Goal: Task Accomplishment & Management: Manage account settings

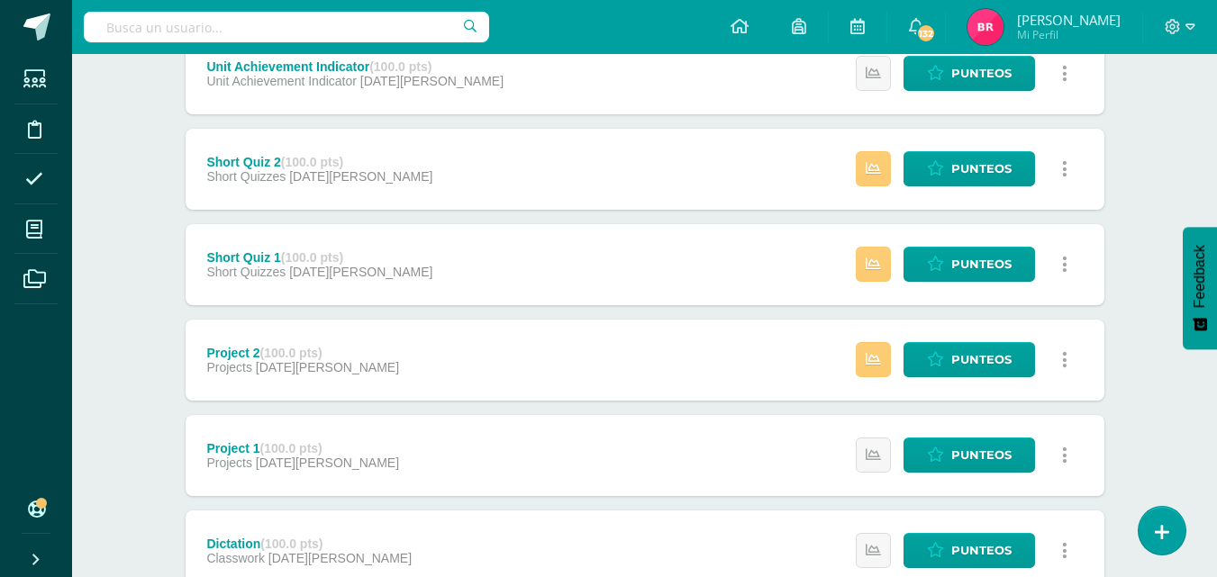
scroll to position [276, 0]
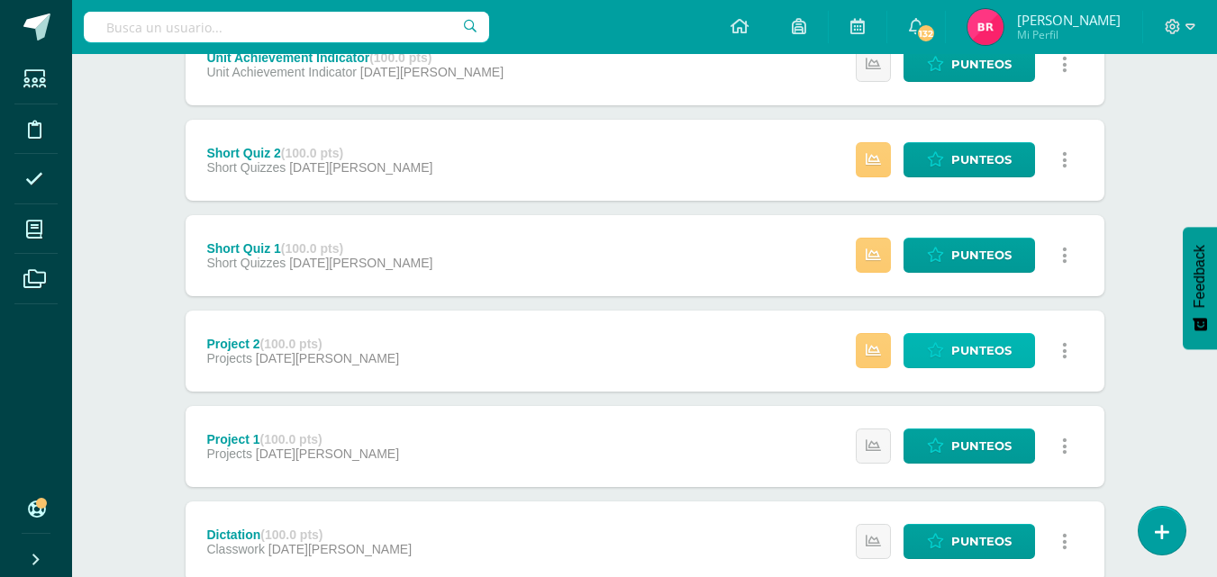
click at [972, 341] on span "Punteos" at bounding box center [981, 350] width 60 height 33
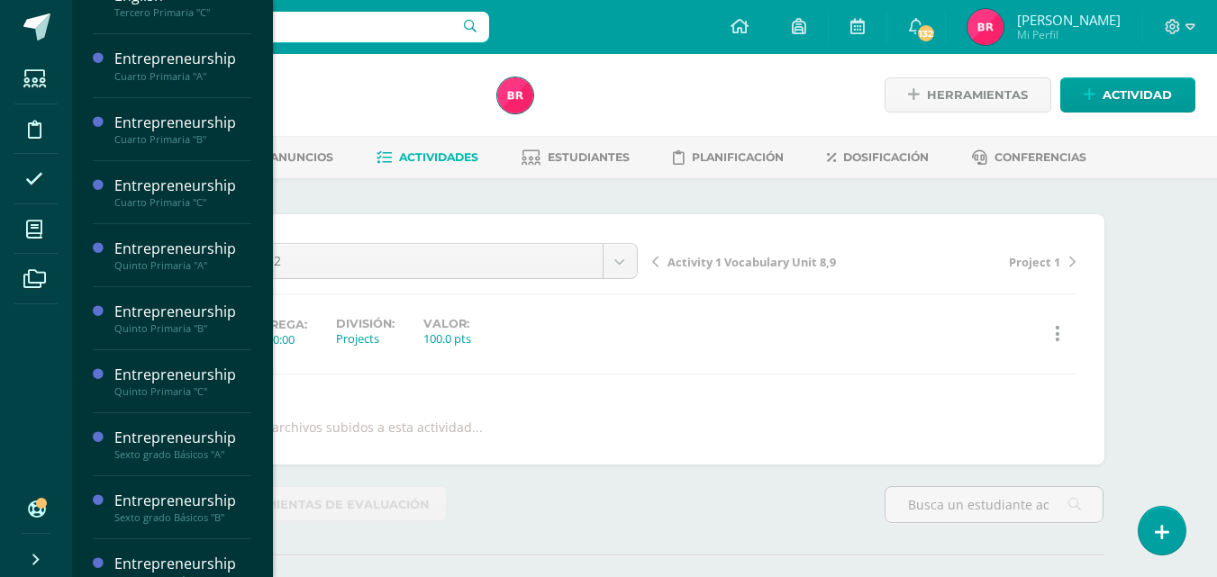
scroll to position [220, 0]
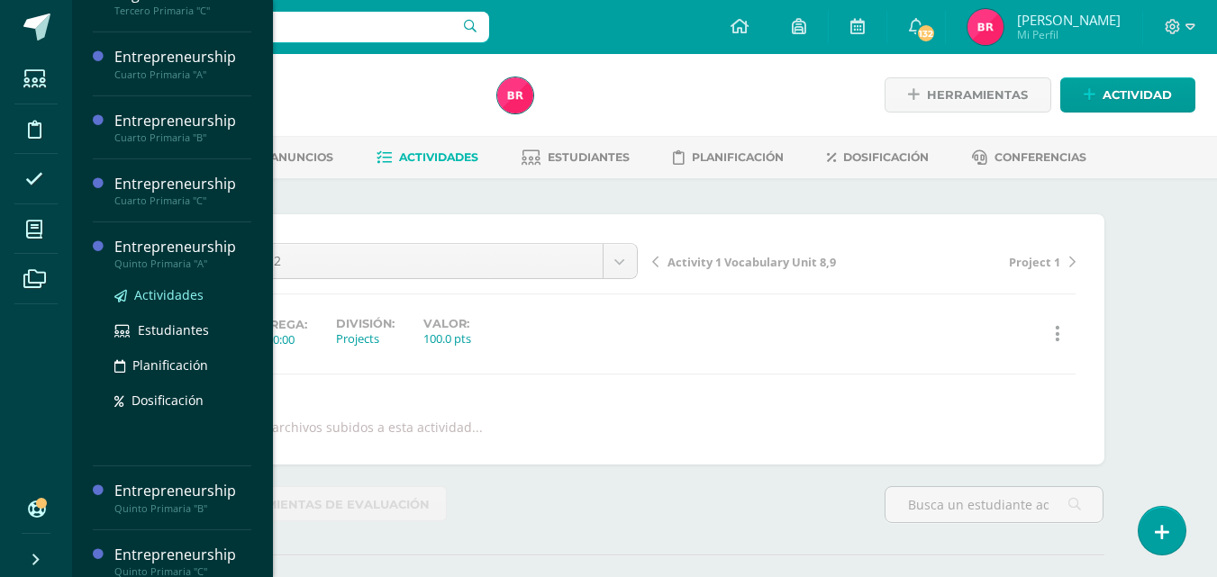
click at [141, 290] on span "Actividades" at bounding box center [168, 294] width 69 height 17
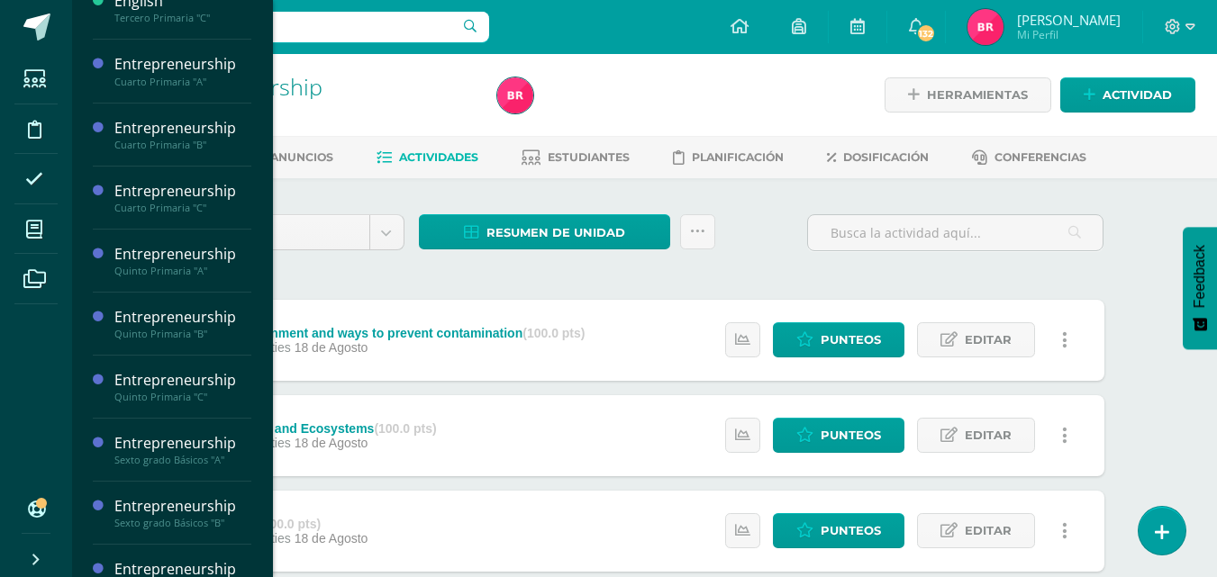
scroll to position [243, 0]
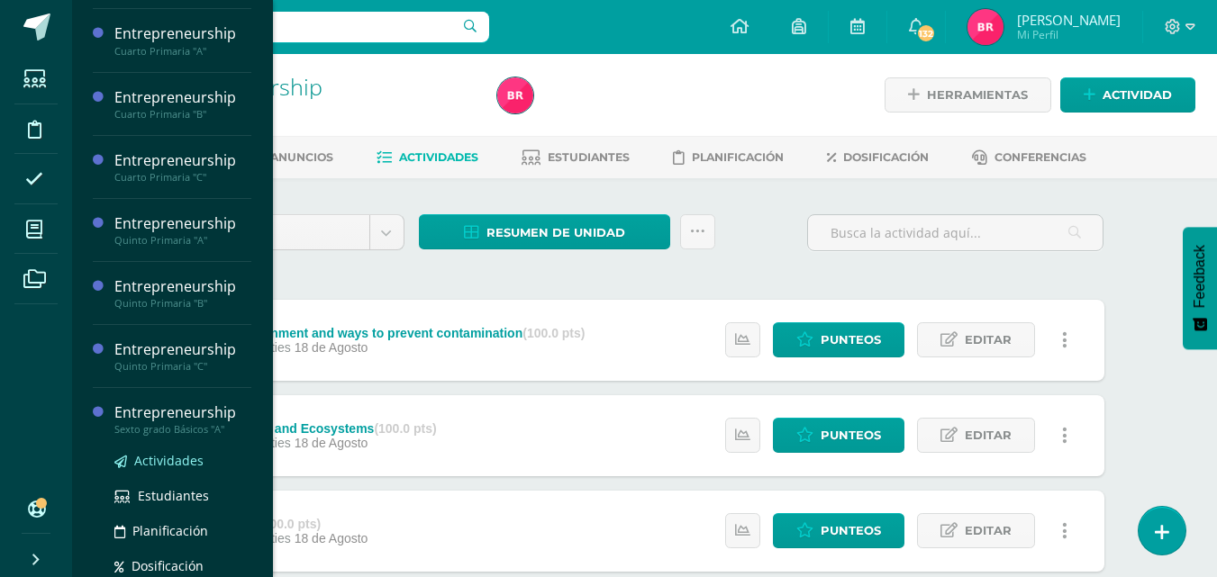
click at [159, 457] on span "Actividades" at bounding box center [168, 460] width 69 height 17
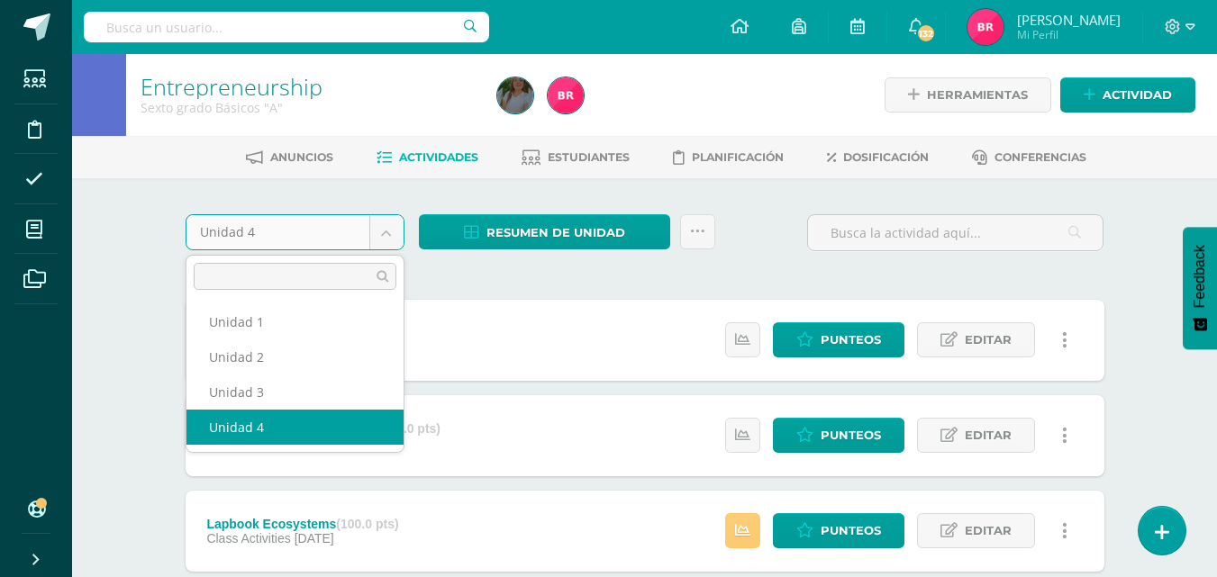
click at [380, 233] on body "Estudiantes Disciplina Asistencia Mis cursos Archivos Soporte Ayuda Reportar un…" at bounding box center [608, 536] width 1217 height 1073
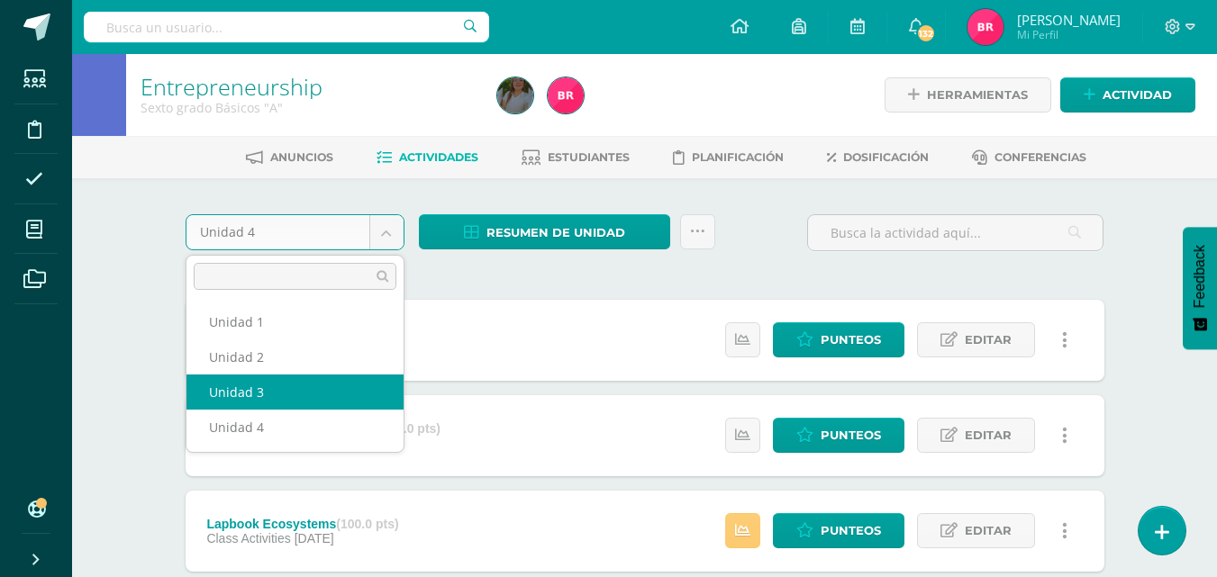
select select "Unidad 3"
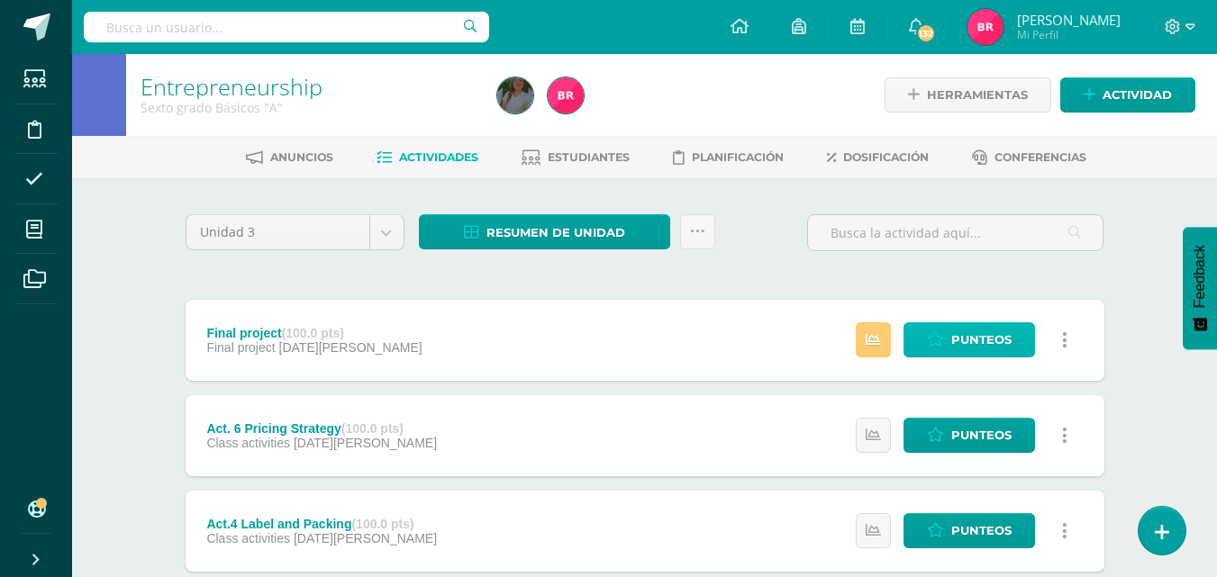
click at [962, 339] on span "Punteos" at bounding box center [981, 339] width 60 height 33
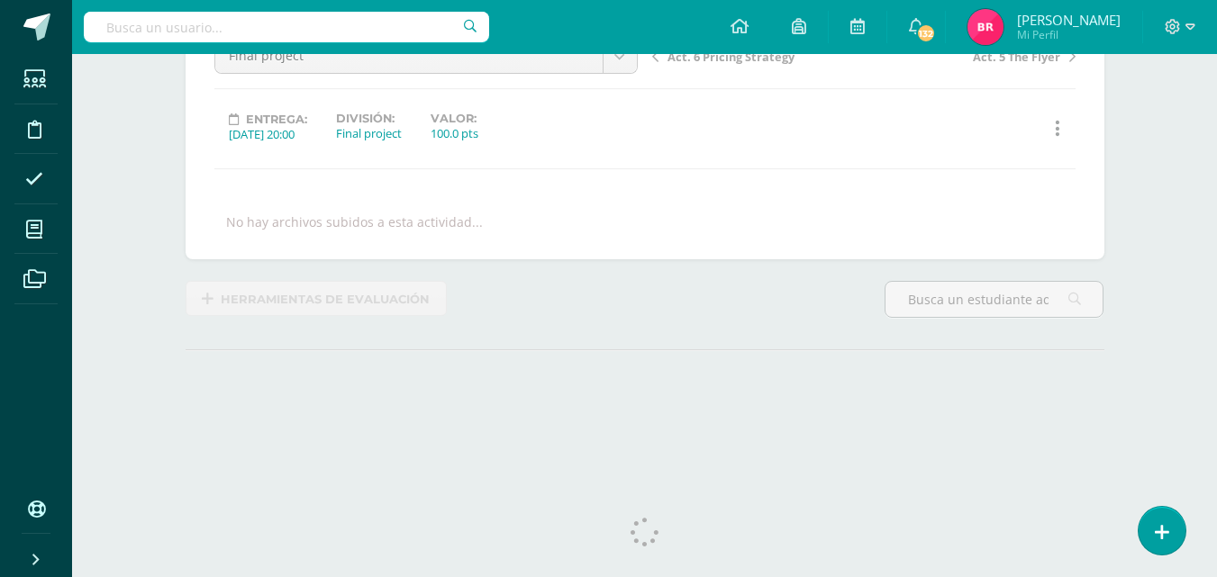
scroll to position [227, 0]
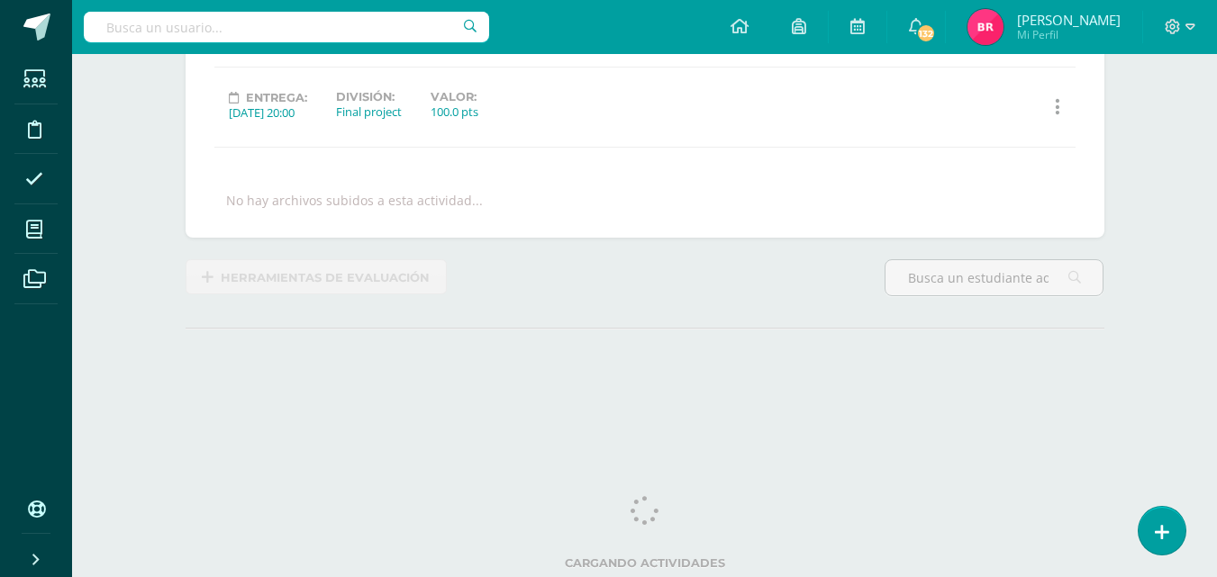
click at [1216, 468] on html "Estudiantes Disciplina Asistencia Mis cursos Archivos Soporte Ayuda Reportar un…" at bounding box center [608, 120] width 1217 height 695
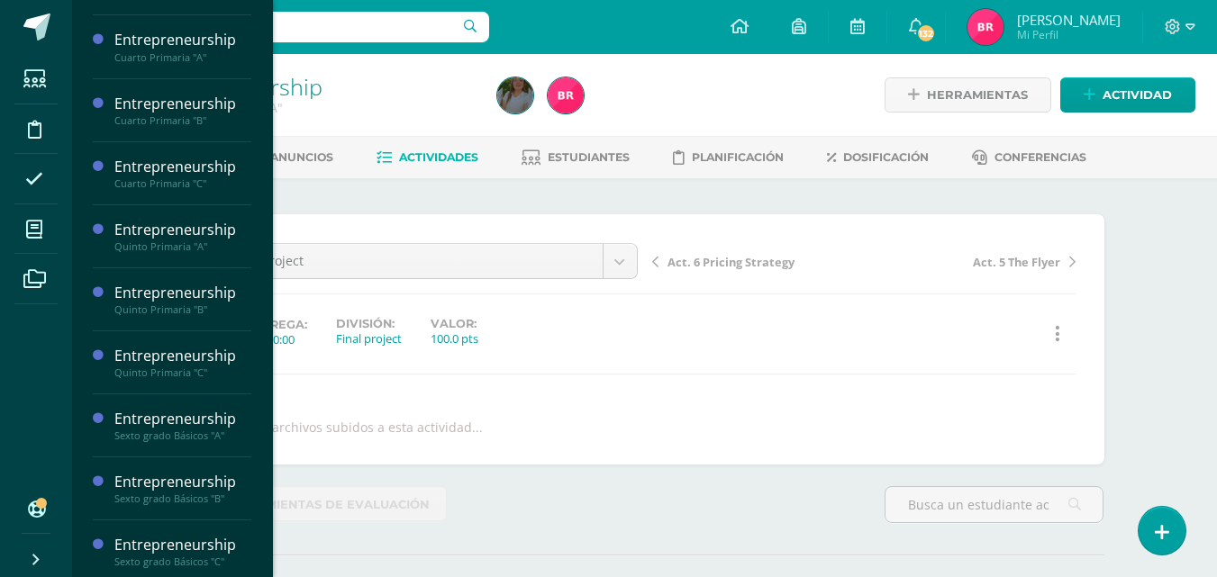
scroll to position [243, 0]
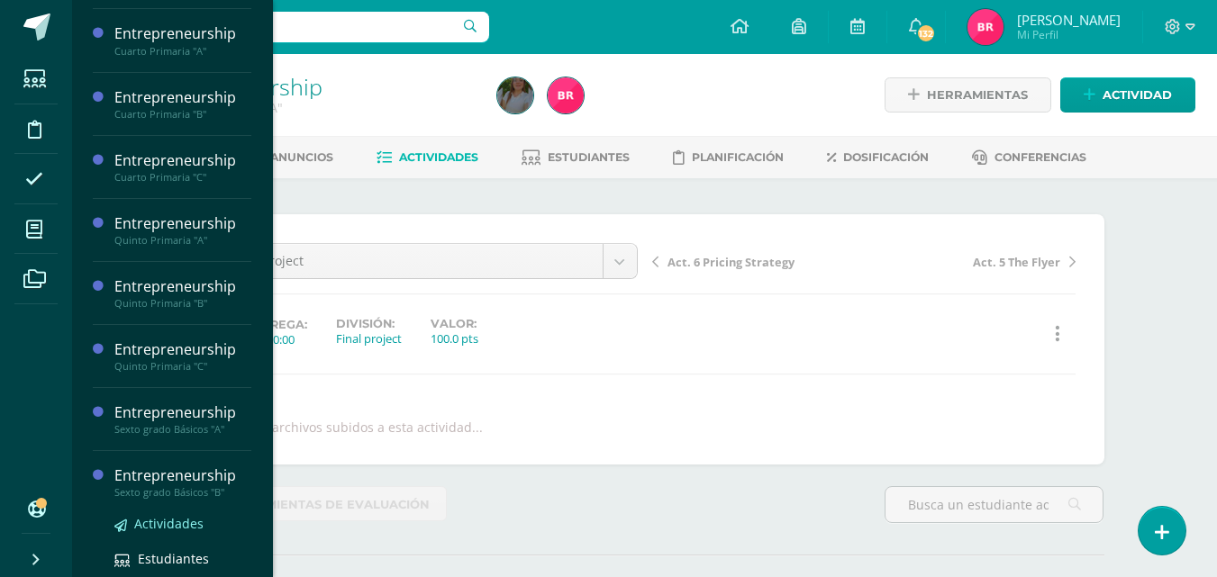
click at [182, 527] on span "Actividades" at bounding box center [168, 523] width 69 height 17
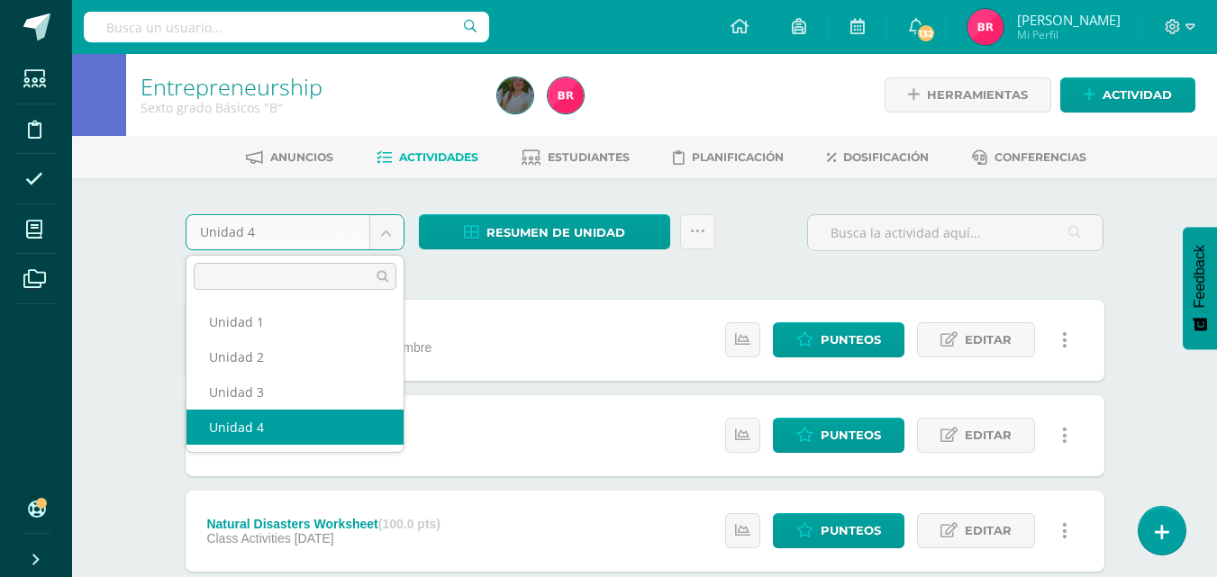
click at [390, 229] on body "Estudiantes Disciplina Asistencia Mis cursos Archivos Soporte Ayuda Reportar un…" at bounding box center [608, 489] width 1217 height 978
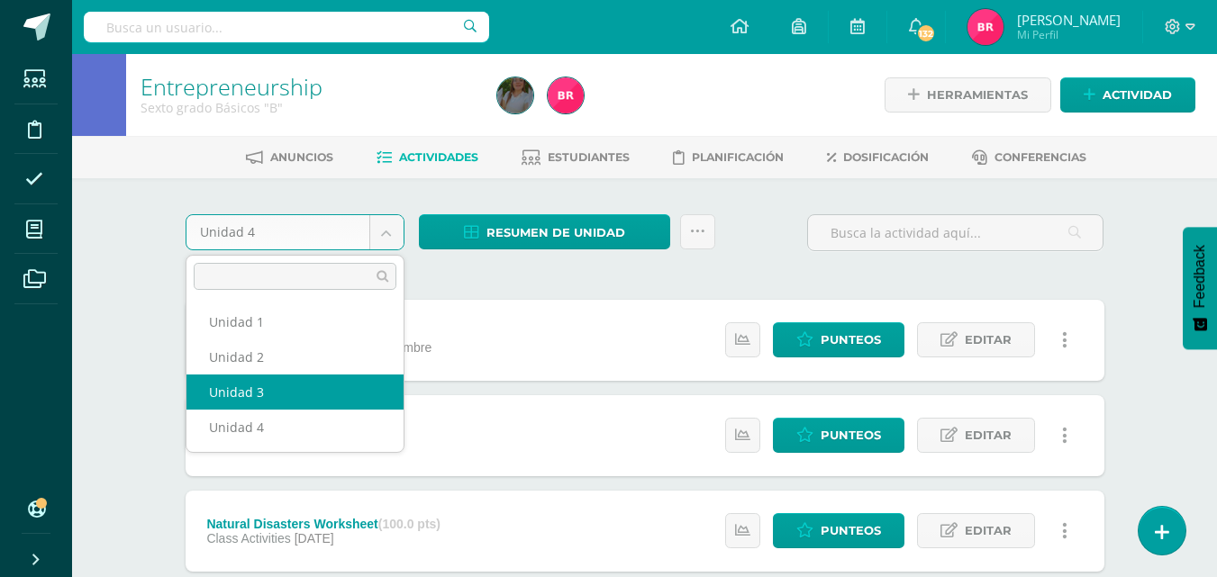
select select "Unidad 3"
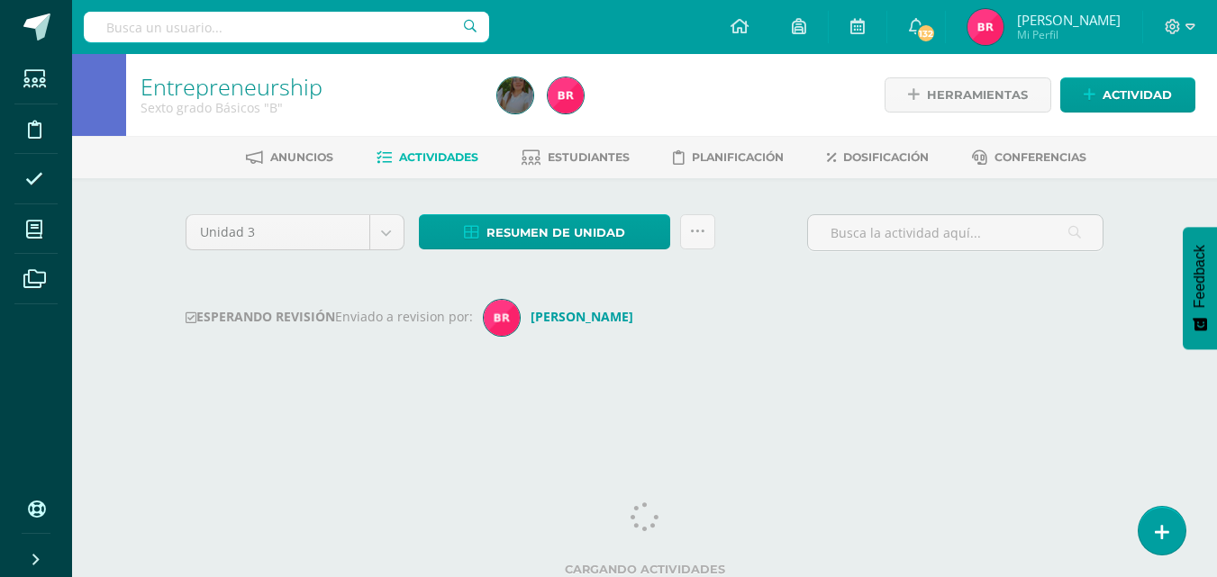
scroll to position [6, 0]
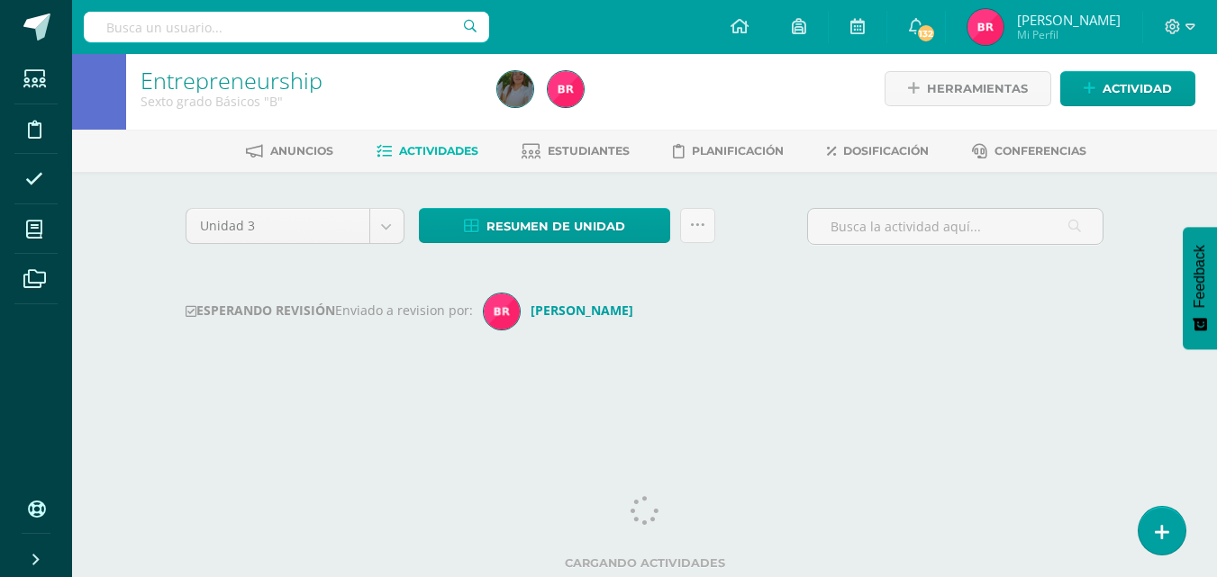
click at [1217, 417] on html "Estudiantes Disciplina Asistencia Mis cursos Archivos Soporte Ayuda Reportar un…" at bounding box center [608, 205] width 1217 height 423
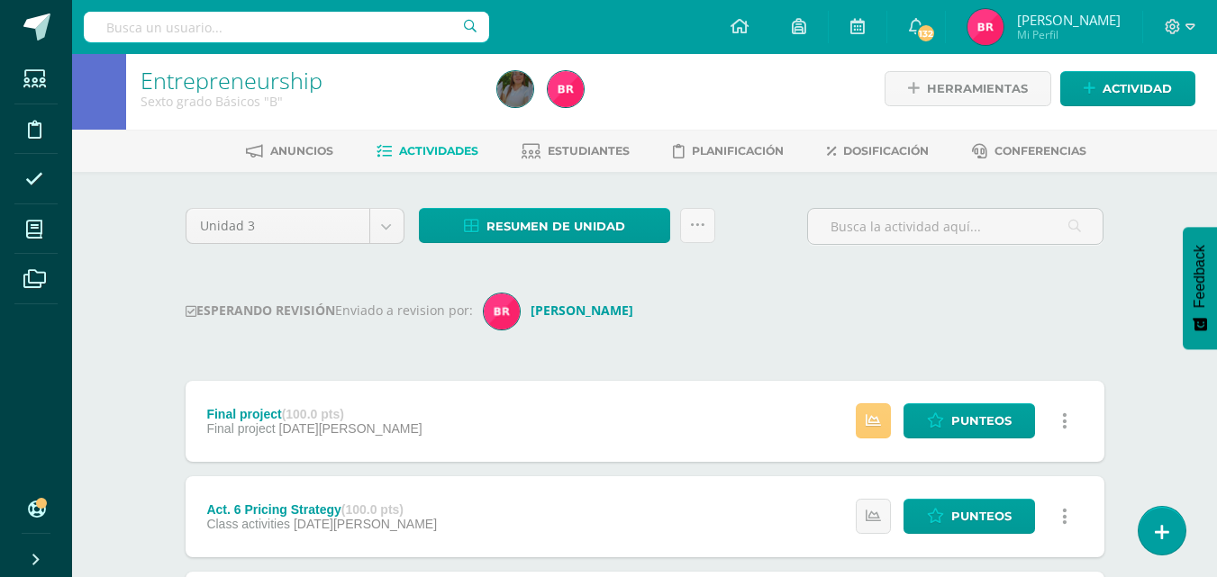
scroll to position [0, 0]
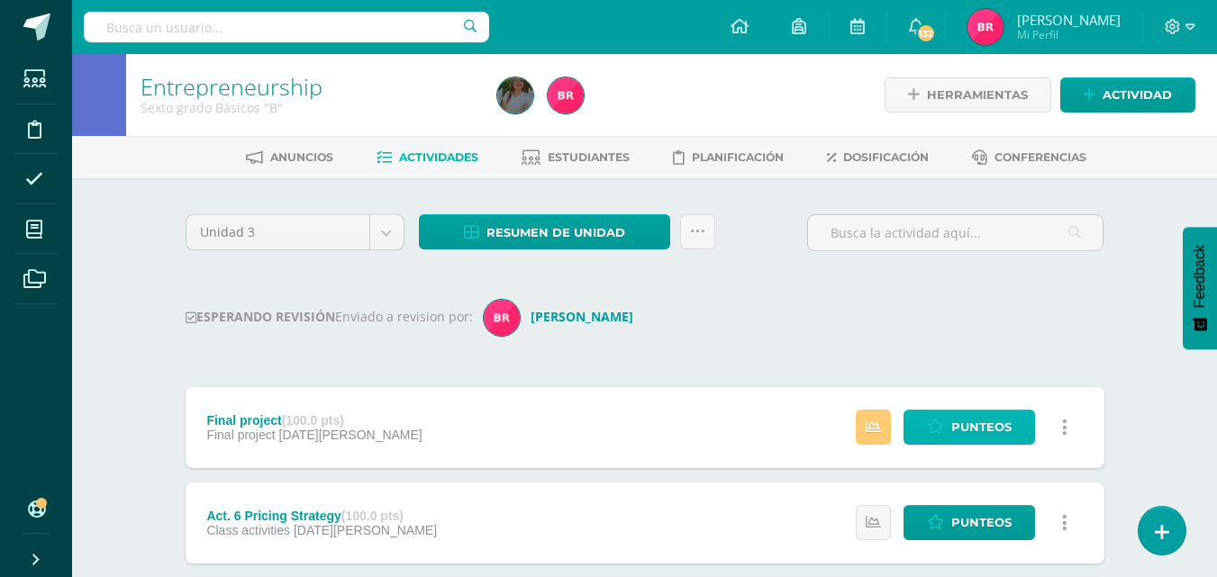
click at [972, 421] on span "Punteos" at bounding box center [981, 427] width 60 height 33
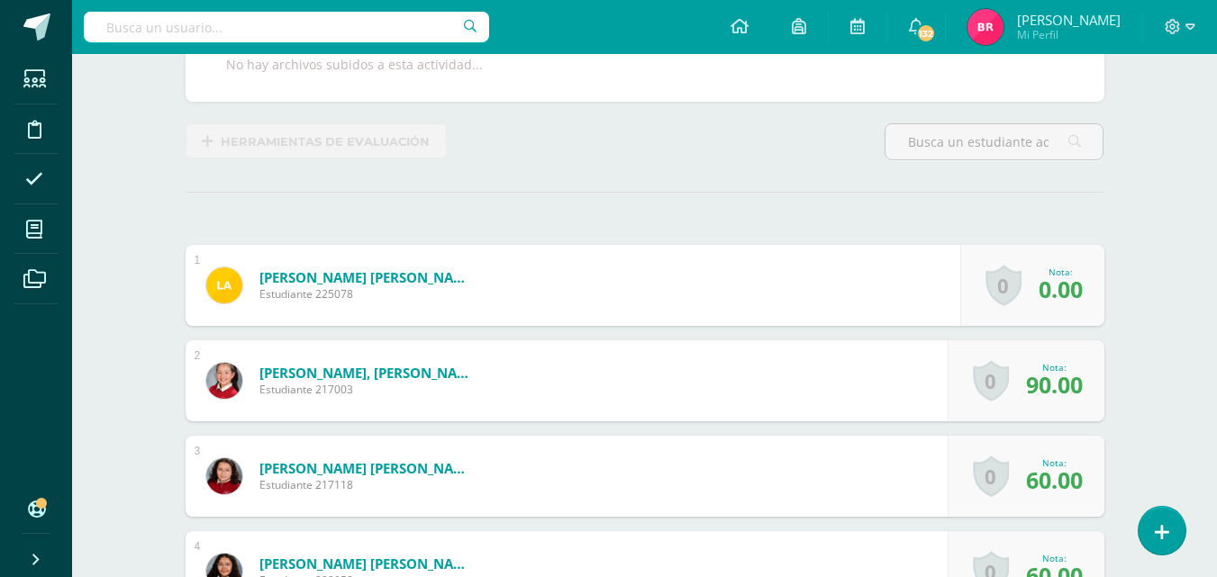
scroll to position [255, 0]
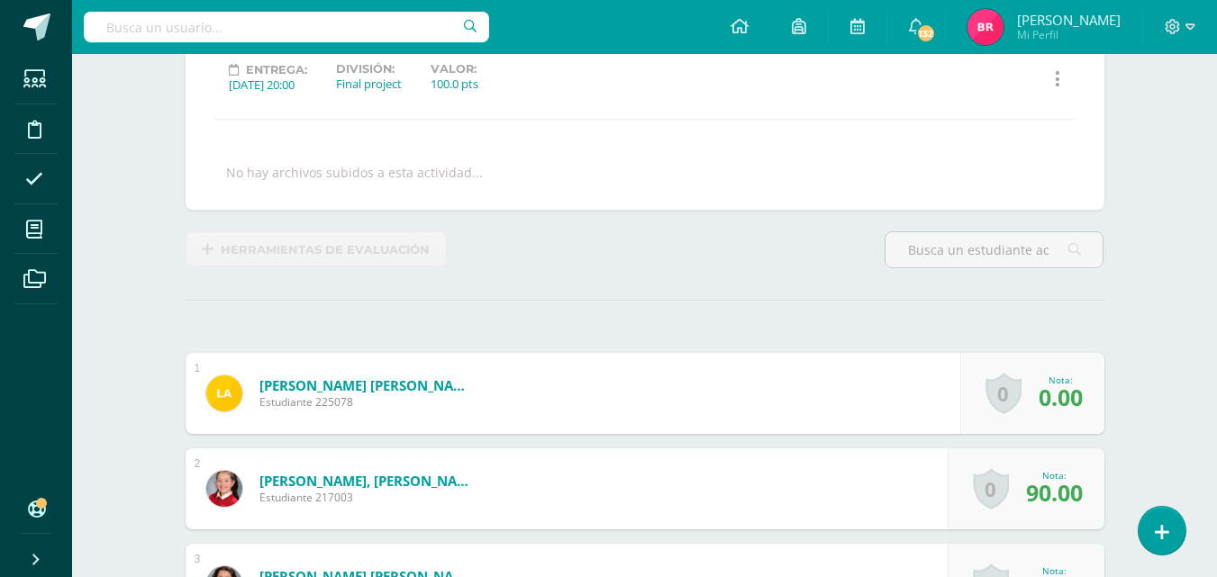
click at [1038, 389] on span "0.00" at bounding box center [1060, 397] width 44 height 31
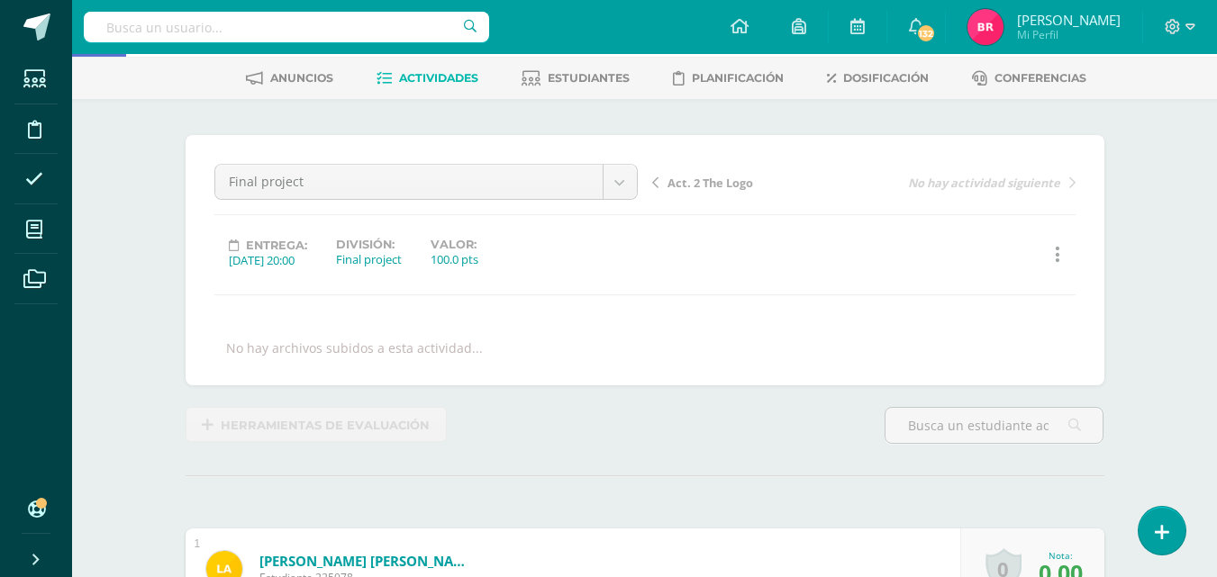
scroll to position [33, 0]
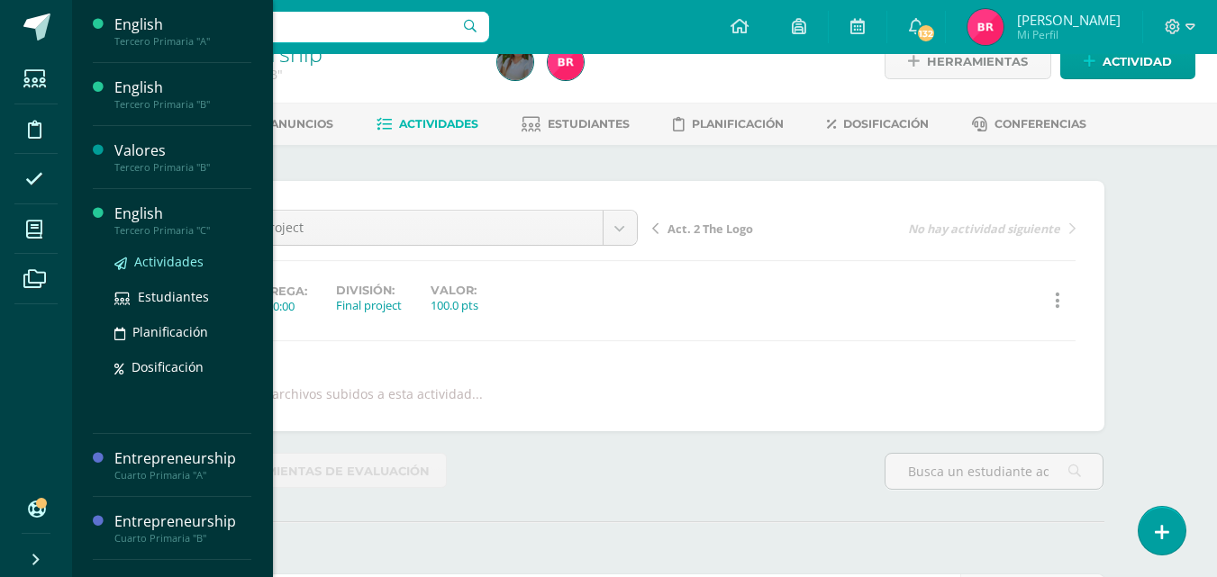
click at [153, 255] on span "Actividades" at bounding box center [168, 261] width 69 height 17
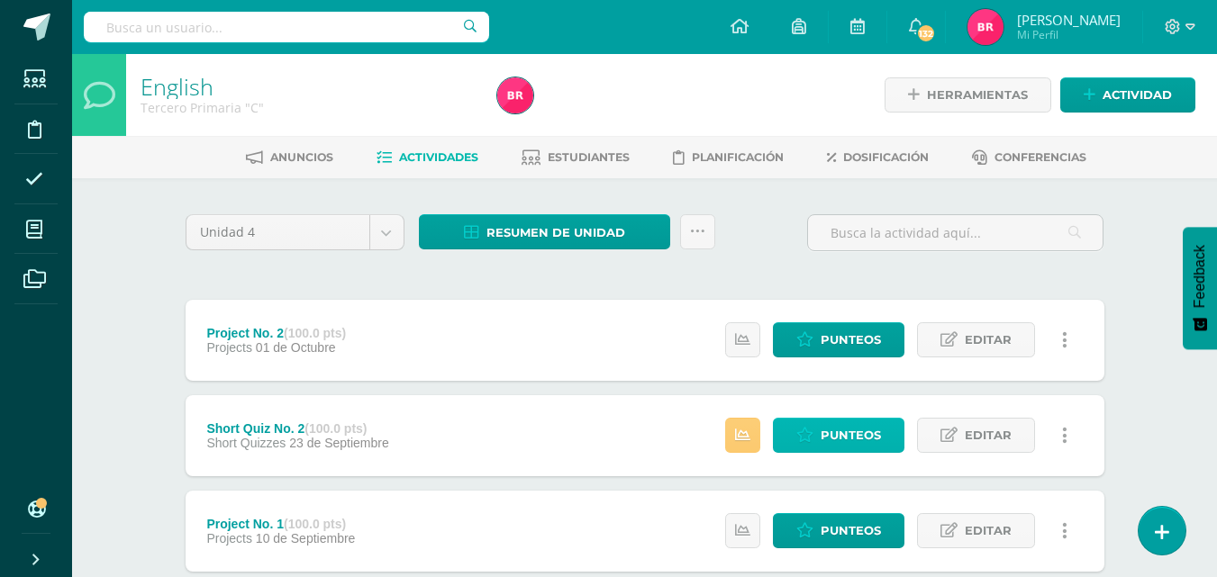
click at [827, 436] on span "Punteos" at bounding box center [850, 435] width 60 height 33
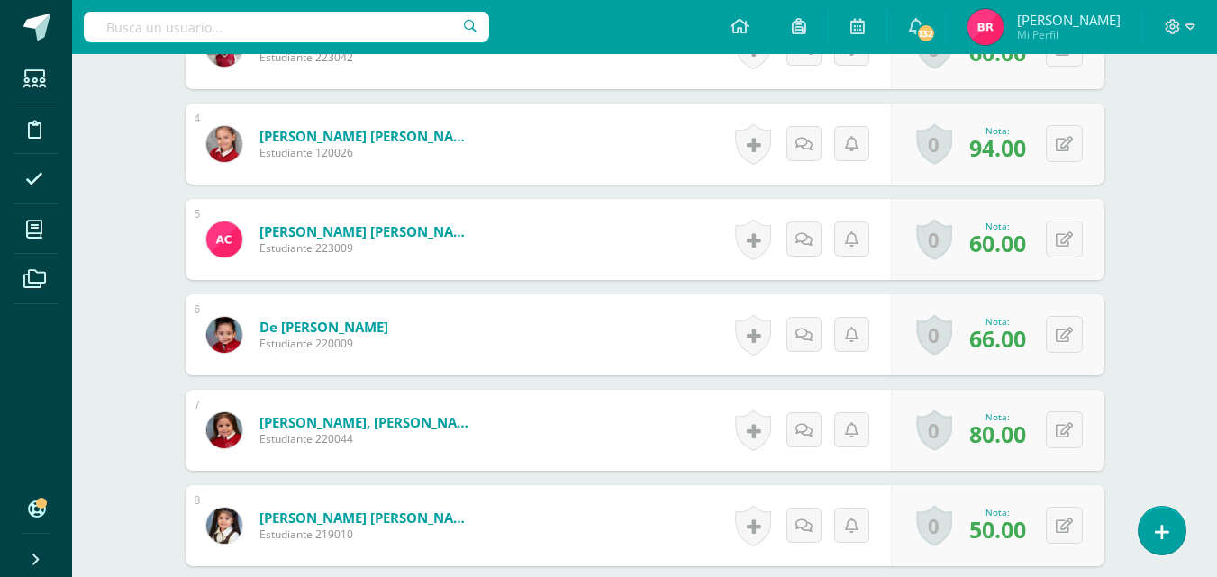
scroll to position [810, 0]
drag, startPoint x: 1226, startPoint y: 269, endPoint x: 1229, endPoint y: 612, distance: 343.1
click at [1217, 576] on html "Estudiantes Disciplina Asistencia Mis cursos Archivos Soporte Ayuda Reportar un…" at bounding box center [608, 550] width 1217 height 2720
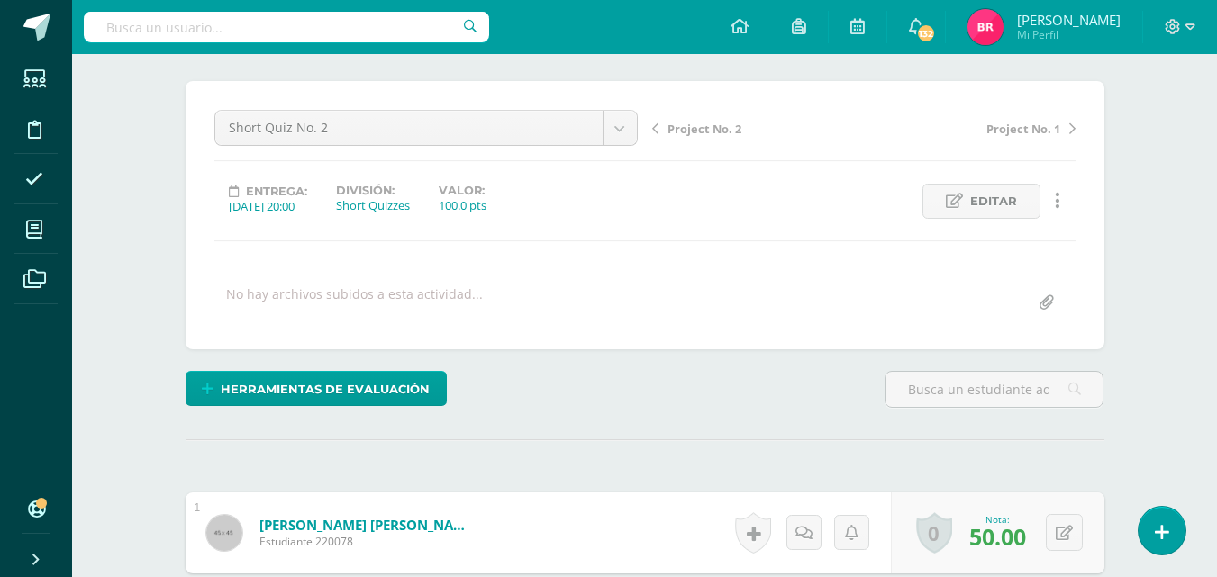
scroll to position [0, 0]
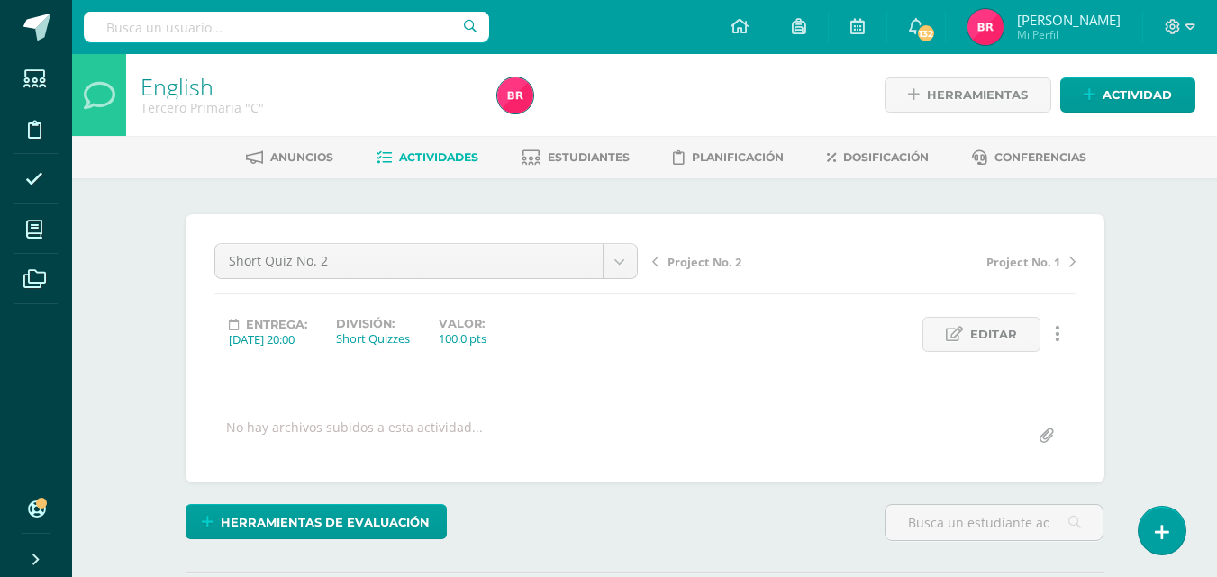
click at [461, 148] on link "Actividades" at bounding box center [427, 157] width 102 height 29
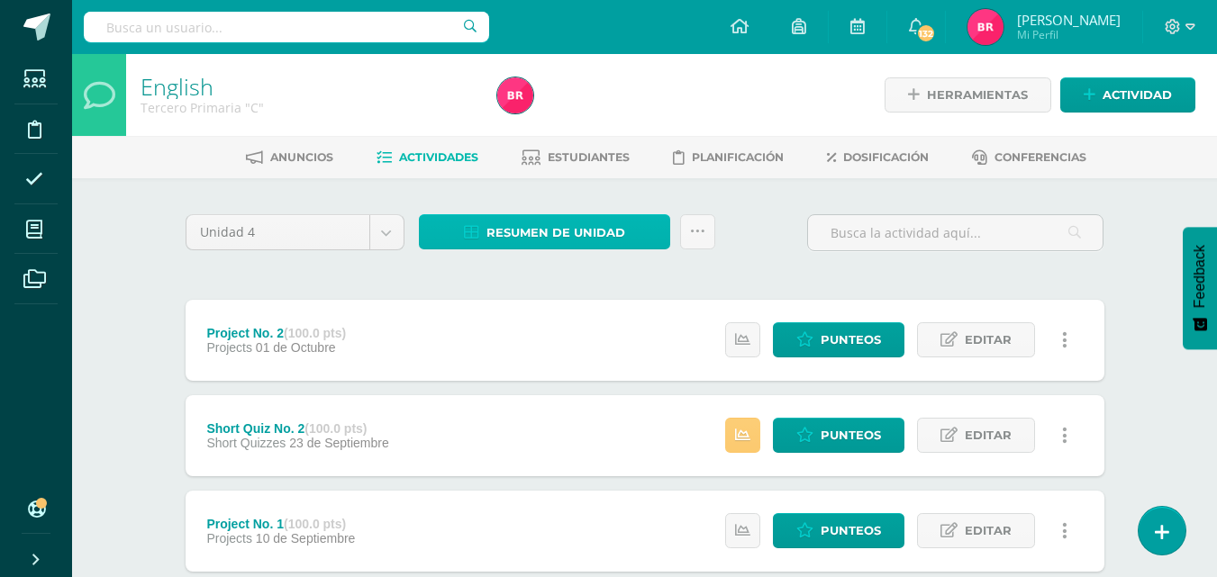
click at [566, 236] on span "Resumen de unidad" at bounding box center [555, 232] width 139 height 33
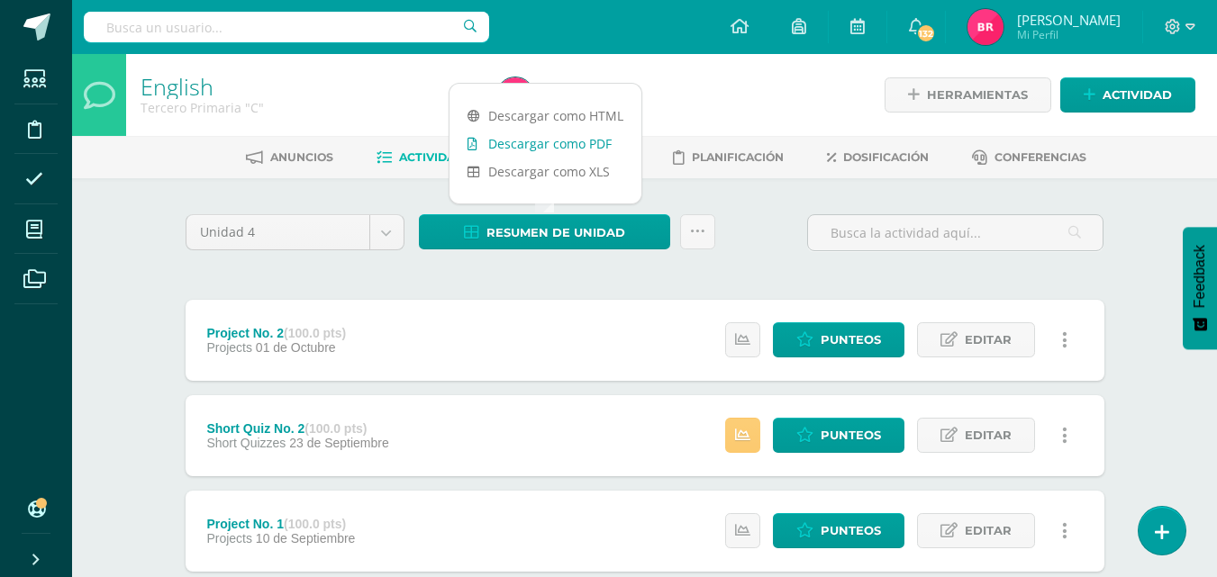
click at [556, 135] on link "Descargar como PDF" at bounding box center [545, 144] width 192 height 28
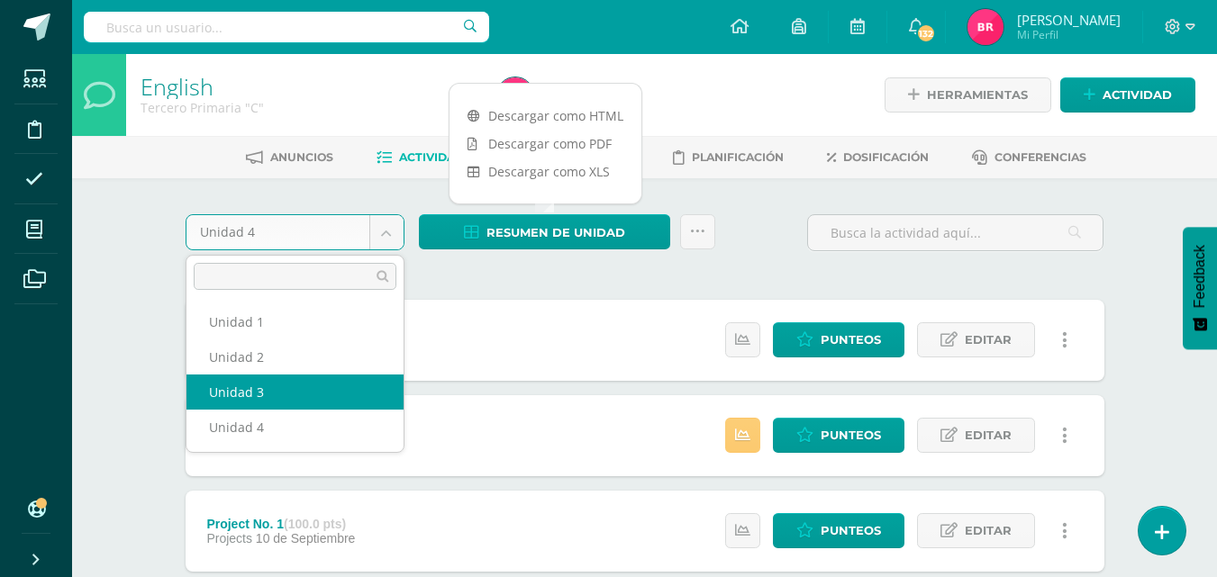
select select "Unidad 3"
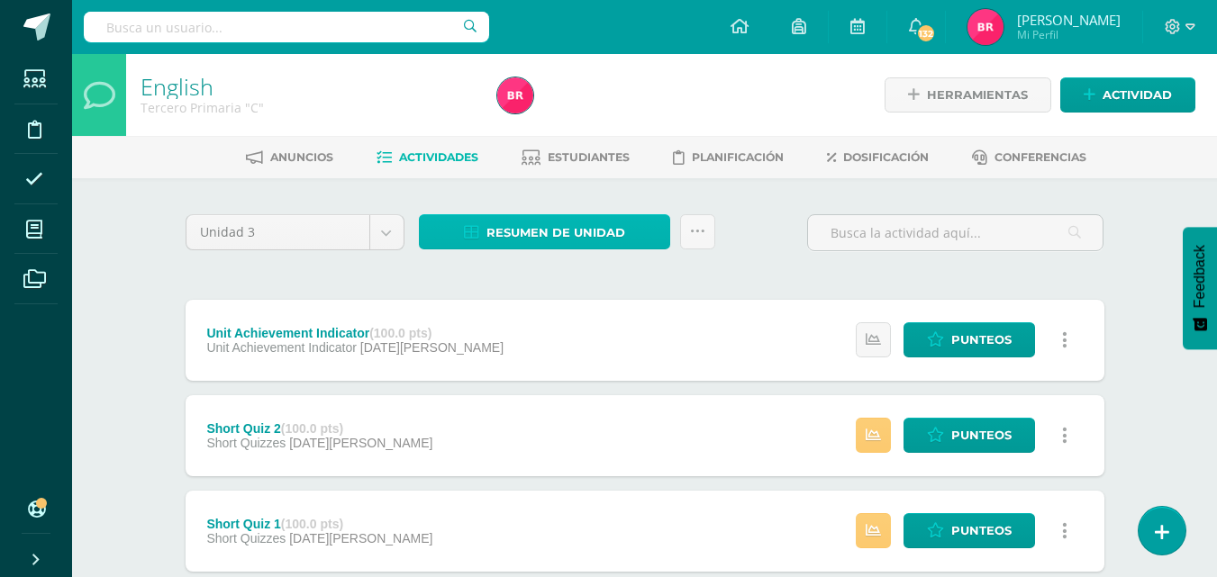
click at [520, 225] on span "Resumen de unidad" at bounding box center [555, 232] width 139 height 33
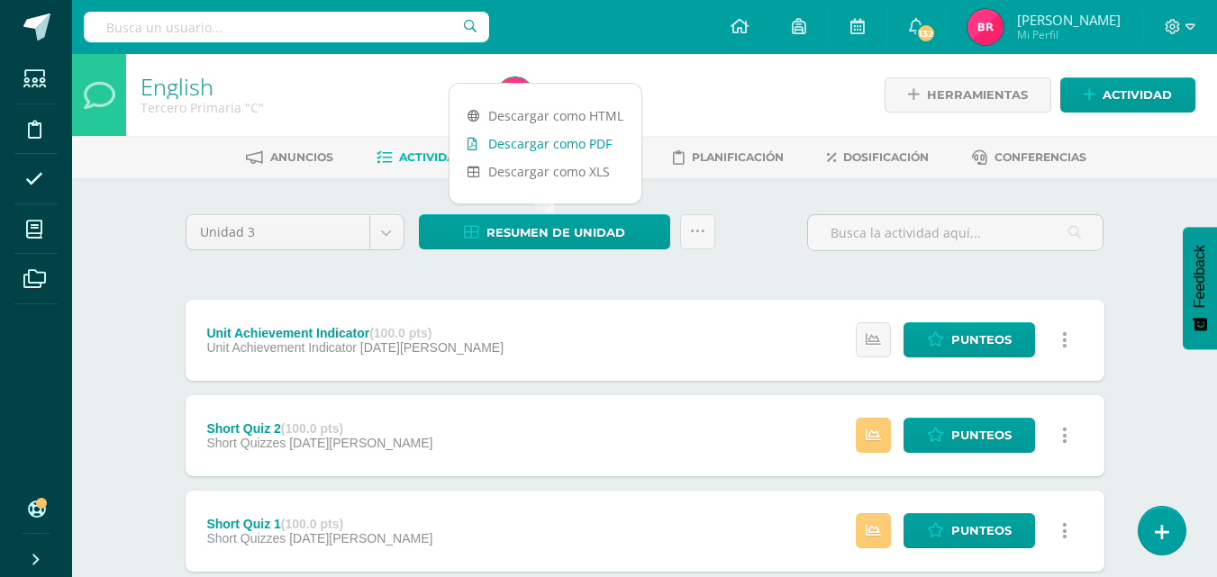
click at [558, 133] on link "Descargar como PDF" at bounding box center [545, 144] width 192 height 28
